Goal: Information Seeking & Learning: Learn about a topic

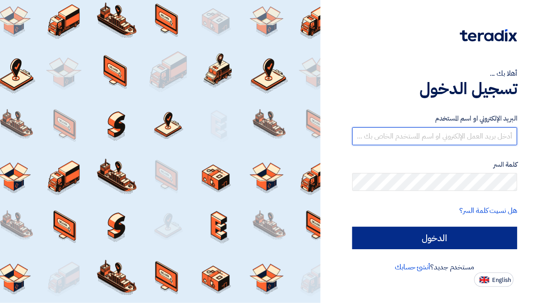
type input "[EMAIL_ADDRESS][DOMAIN_NAME]"
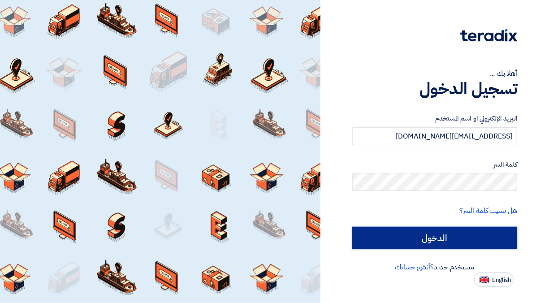
click at [466, 240] on input "الدخول" at bounding box center [435, 238] width 165 height 22
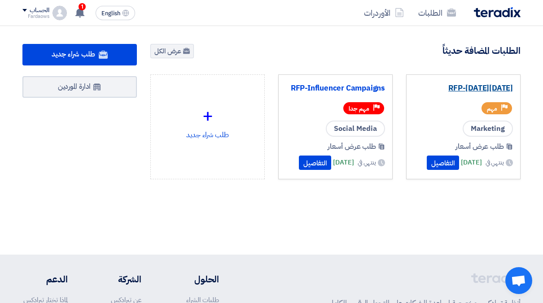
click at [454, 91] on link "RFP-[DATE][DATE]" at bounding box center [463, 88] width 99 height 9
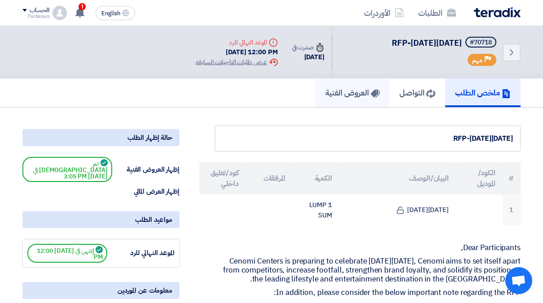
click at [351, 90] on h5 "العروض الفنية" at bounding box center [352, 92] width 54 height 10
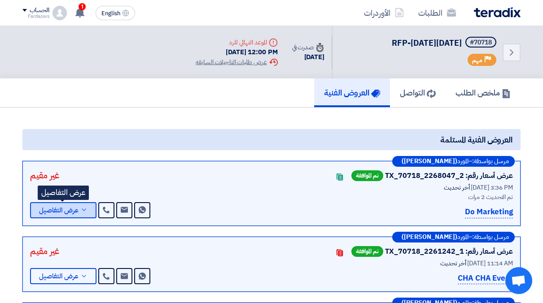
click at [54, 208] on span "عرض التفاصيل" at bounding box center [58, 210] width 39 height 7
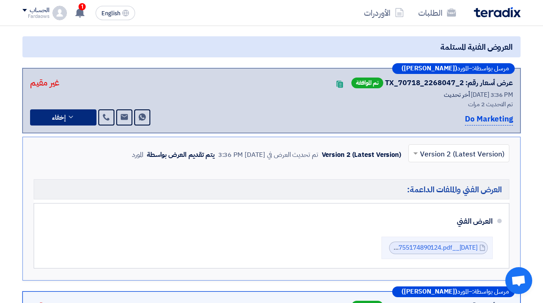
scroll to position [93, 0]
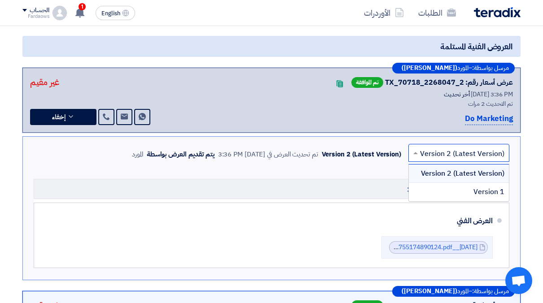
click at [446, 152] on input "text" at bounding box center [463, 153] width 83 height 15
click at [451, 172] on span "Version 2 (Latest Version)" at bounding box center [462, 173] width 83 height 11
click at [432, 152] on input "text" at bounding box center [463, 153] width 83 height 15
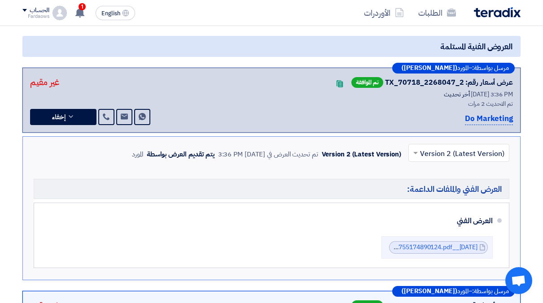
click at [359, 163] on div "× Version 2 (Latest Version) Version 2 (Latest Version) تم تحديث العرض في [DATE…" at bounding box center [318, 154] width 381 height 21
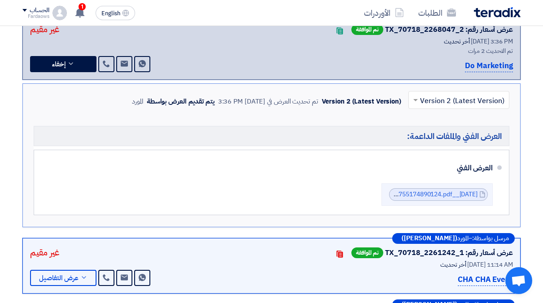
scroll to position [147, 0]
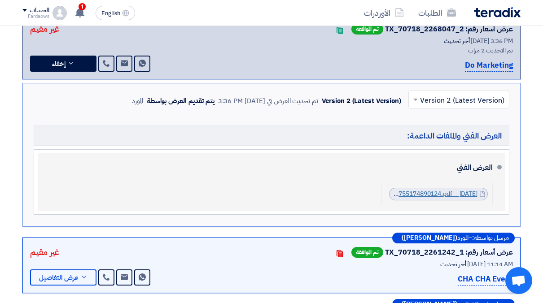
click at [422, 192] on link "[DATE]__CENOMI__1755174890124.pdf" at bounding box center [420, 193] width 113 height 9
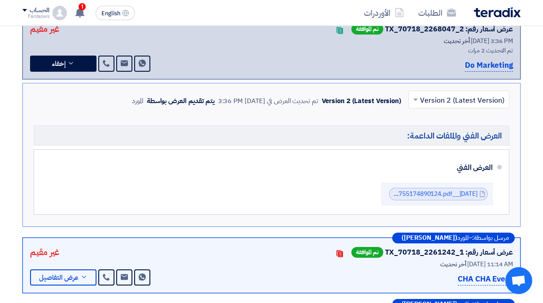
click at [432, 98] on input "text" at bounding box center [463, 100] width 83 height 15
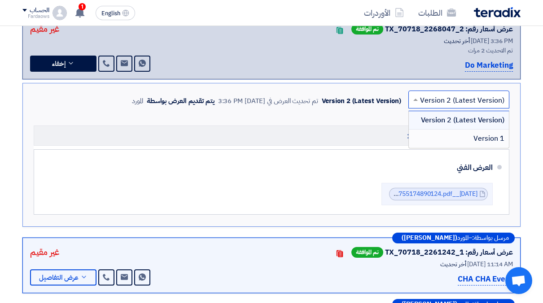
click at [444, 136] on div "Version 1" at bounding box center [459, 139] width 100 height 18
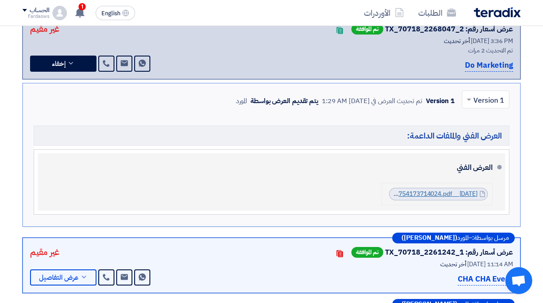
click at [409, 193] on link "[DATE]__CENOMI_1754173714024.pdf" at bounding box center [422, 193] width 110 height 9
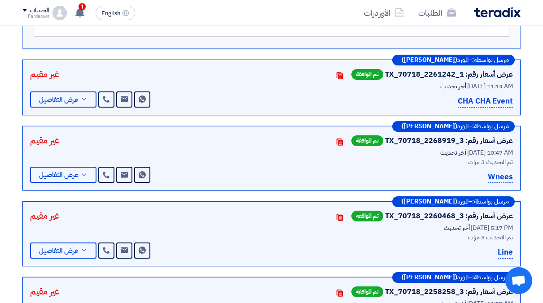
scroll to position [326, 0]
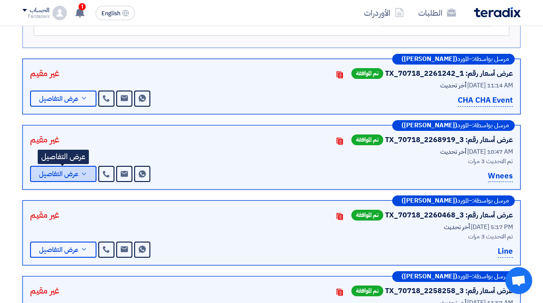
click at [60, 173] on span "عرض التفاصيل" at bounding box center [58, 174] width 39 height 7
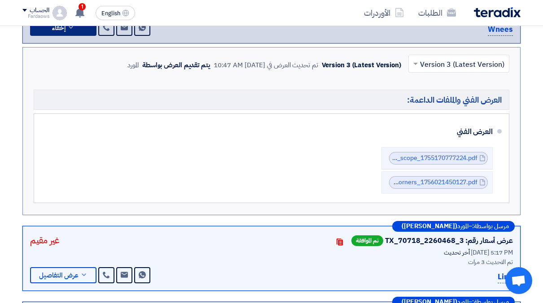
scroll to position [324, 0]
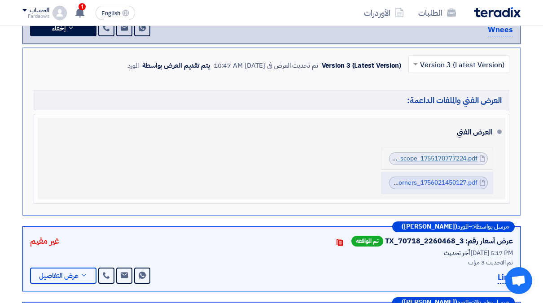
click at [448, 156] on link "Cenomi_[DATE]__V__full_scope_1755170777224.pdf" at bounding box center [402, 158] width 150 height 9
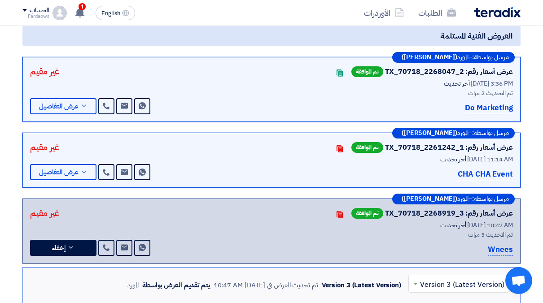
scroll to position [0, 0]
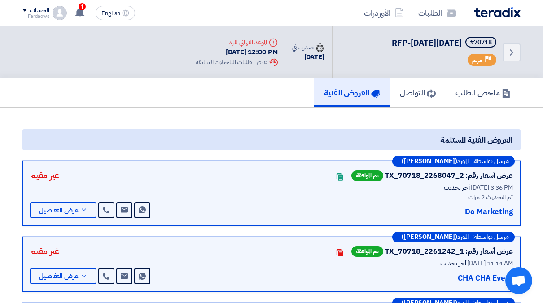
click at [407, 216] on div "Do Marketing" at bounding box center [400, 212] width 224 height 12
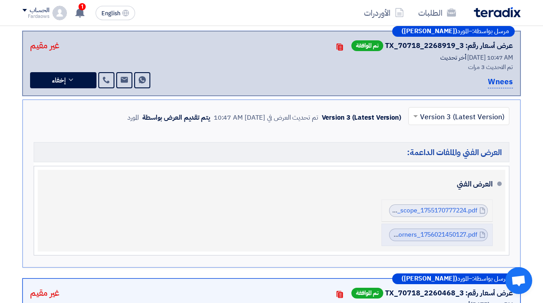
scroll to position [275, 0]
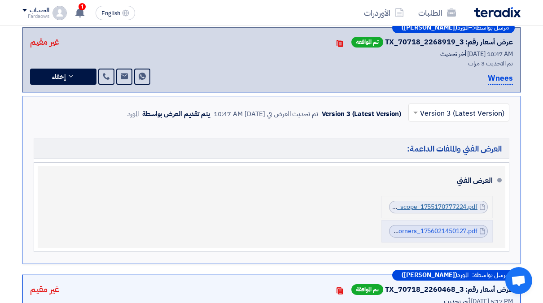
click at [436, 205] on link "Cenomi_[DATE]__V__full_scope_1755170777224.pdf" at bounding box center [402, 206] width 150 height 9
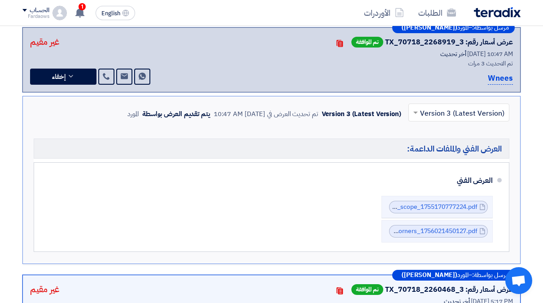
click at [418, 109] on span at bounding box center [414, 112] width 11 height 11
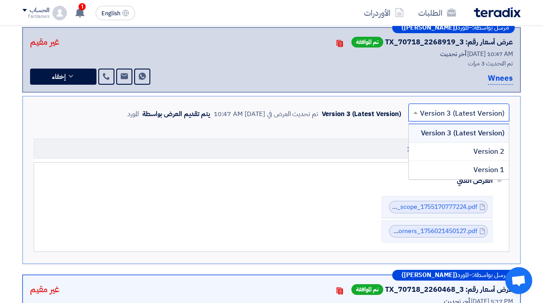
click at [448, 128] on span "Version 3 (Latest Version)" at bounding box center [462, 133] width 83 height 11
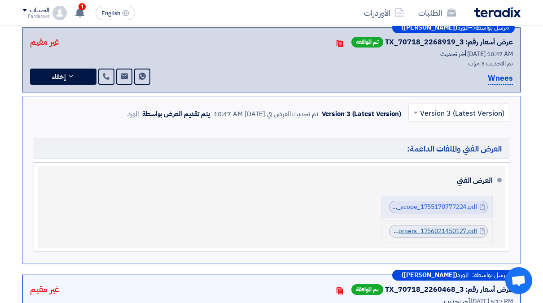
click at [433, 231] on link "Cenomi_[DATE]__V__Activity_corners_1756021450127.pdf" at bounding box center [394, 230] width 166 height 9
click at [281, 171] on div "العرض الفني" at bounding box center [272, 181] width 440 height 22
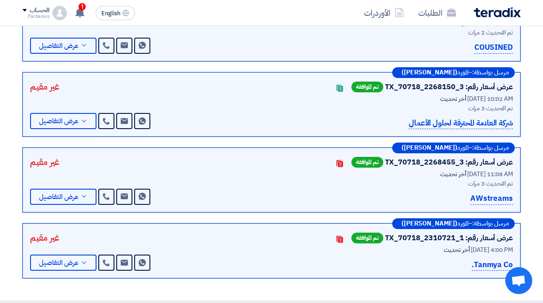
scroll to position [710, 0]
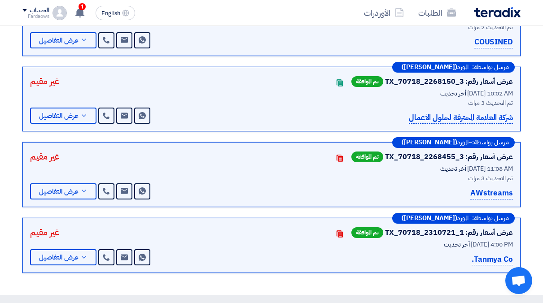
click at [479, 188] on p "AWstreams" at bounding box center [491, 193] width 43 height 12
click at [62, 190] on span "عرض التفاصيل" at bounding box center [58, 191] width 39 height 7
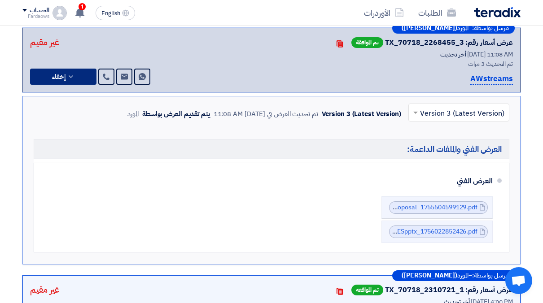
scroll to position [653, 0]
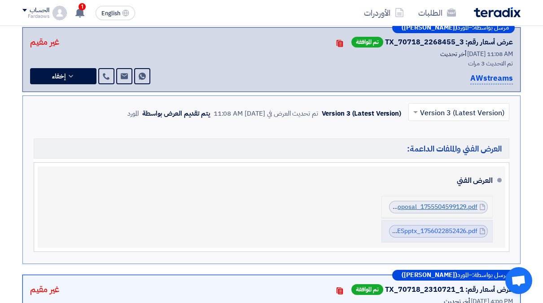
click at [429, 202] on link "Cenomi_RFQ_[DATE][DATE]_Proposal_1755504599129.pdf" at bounding box center [394, 206] width 166 height 9
click at [418, 202] on link "Cenomi_RFQ_[DATE][DATE]_Proposal_1755504599129.pdf" at bounding box center [394, 206] width 166 height 9
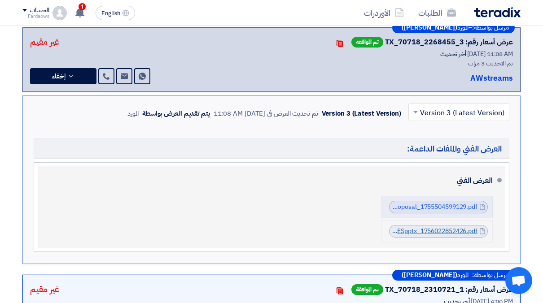
click at [435, 228] on link "CENOMI_ACTIVITIESpptx_1756022852426.pdf" at bounding box center [410, 230] width 135 height 9
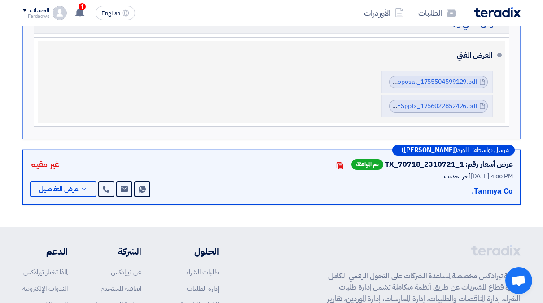
scroll to position [692, 0]
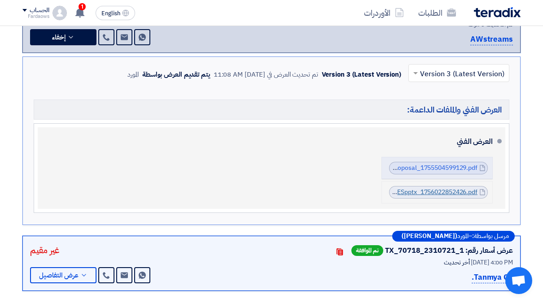
click at [429, 187] on link "CENOMI_ACTIVITIESpptx_1756022852426.pdf" at bounding box center [410, 191] width 135 height 9
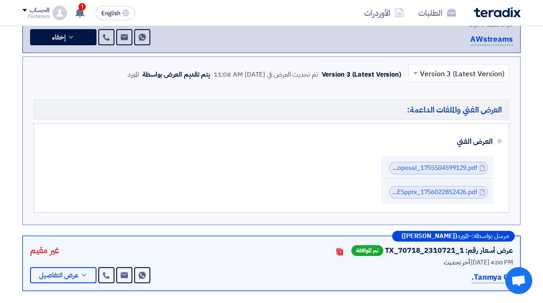
click at [432, 71] on input "text" at bounding box center [463, 74] width 83 height 15
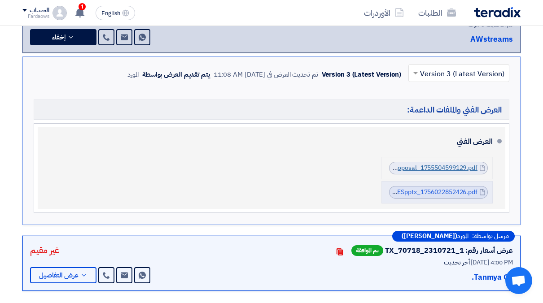
click at [405, 165] on link "Cenomi_RFQ_[DATE][DATE]_Proposal_1755504599129.pdf" at bounding box center [394, 167] width 166 height 9
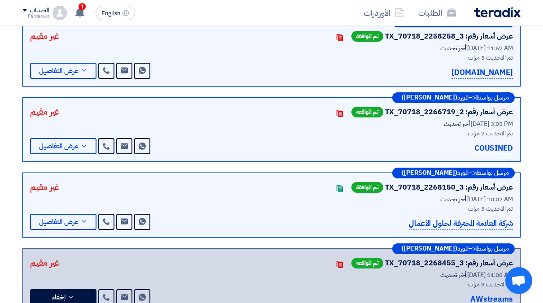
scroll to position [433, 0]
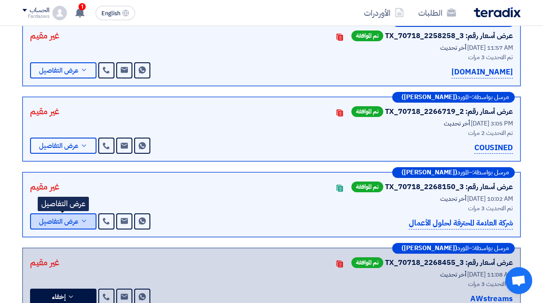
click at [76, 219] on span "عرض التفاصيل" at bounding box center [58, 221] width 39 height 7
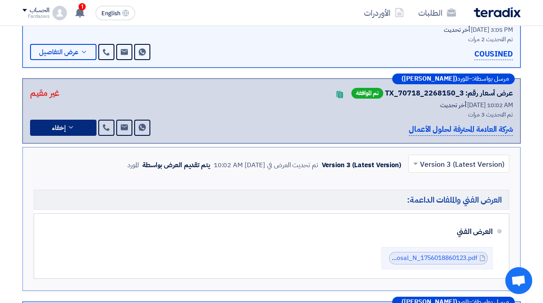
scroll to position [531, 0]
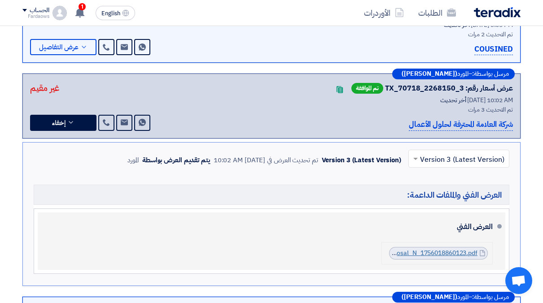
click at [427, 248] on link "Cenomi_Technical_Proposal_N_1756018860123.pdf" at bounding box center [402, 252] width 149 height 9
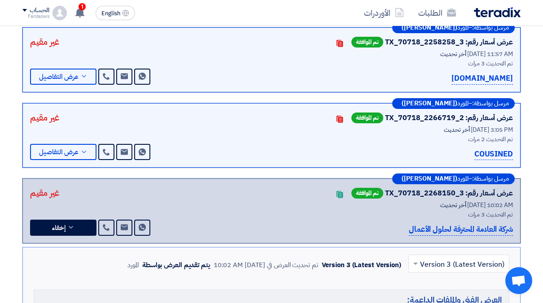
scroll to position [426, 0]
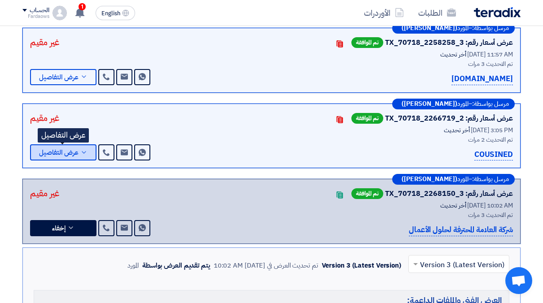
click at [66, 149] on span "عرض التفاصيل" at bounding box center [58, 152] width 39 height 7
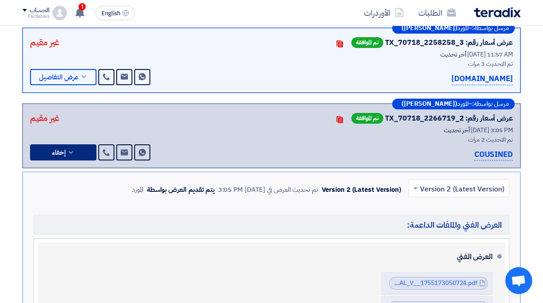
scroll to position [528, 0]
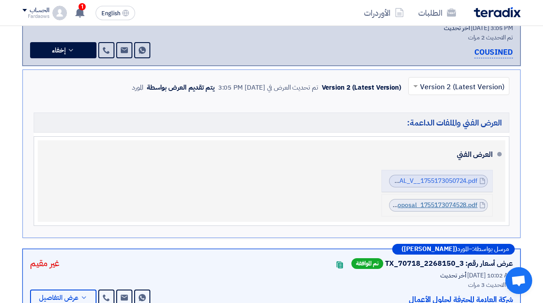
click at [427, 200] on link "SNDproposal_1755173074528.pdf" at bounding box center [428, 204] width 97 height 9
click at [409, 201] on link "SNDproposal_1755173074528.pdf" at bounding box center [428, 204] width 97 height 9
